Goal: Navigation & Orientation: Go to known website

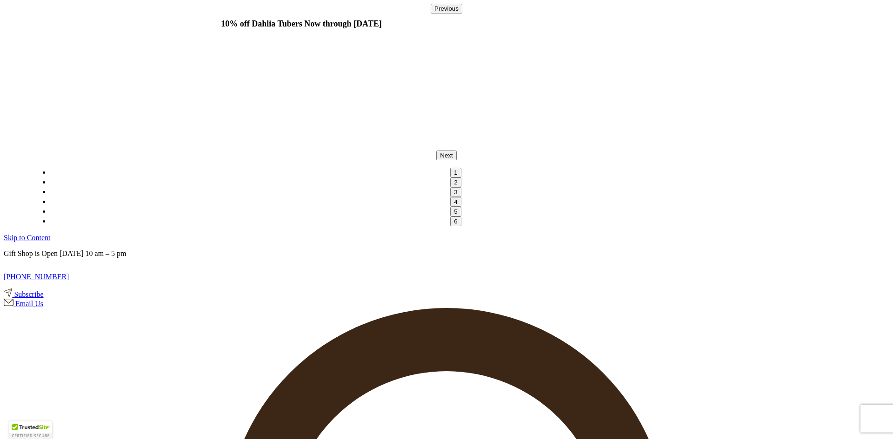
type input "bschloe"
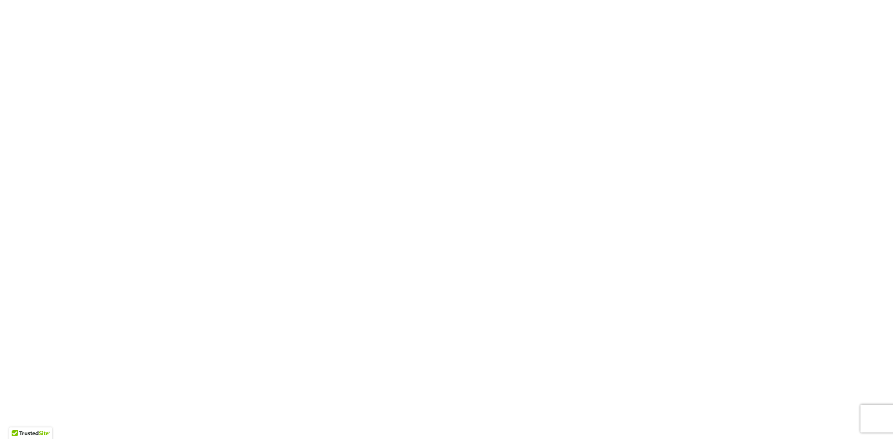
scroll to position [3767, 0]
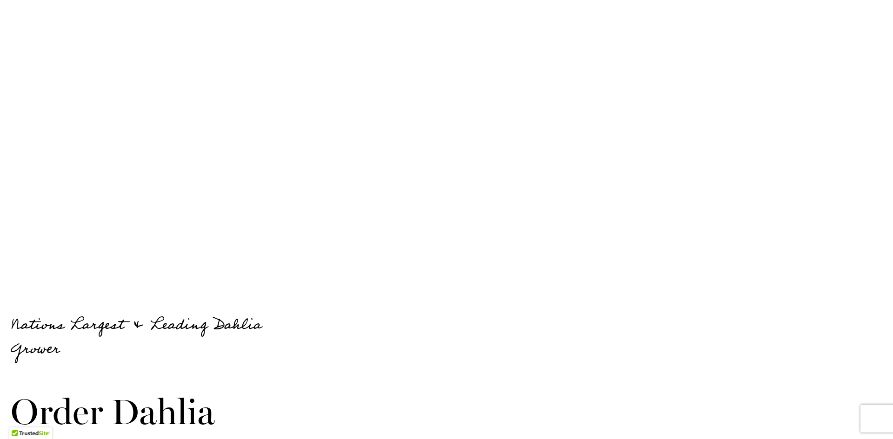
type input "bschloe"
